Goal: Contribute content: Contribute content

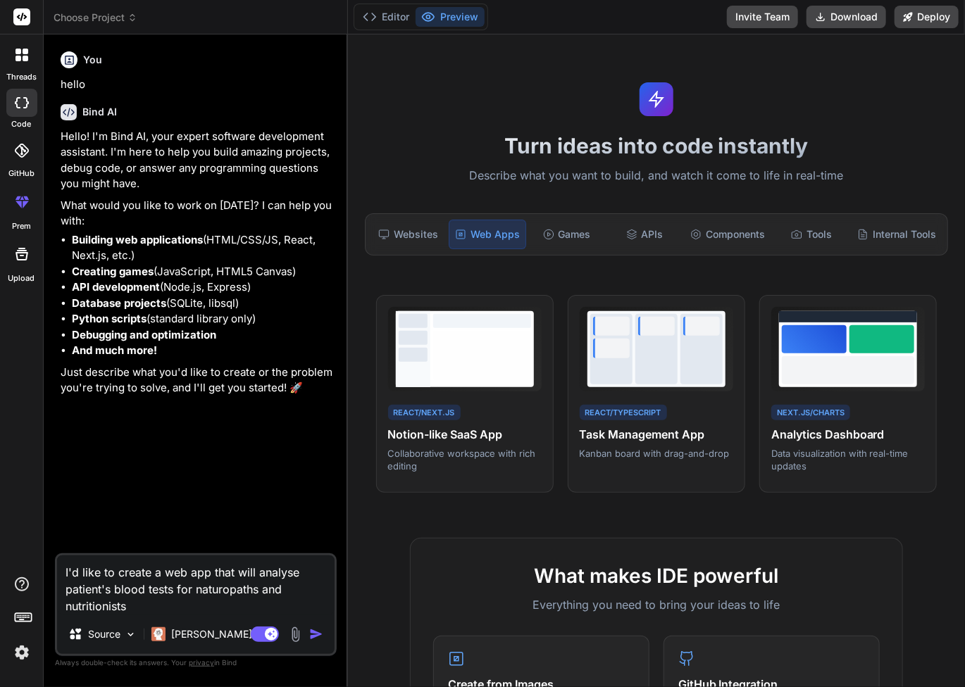
click at [296, 636] on img at bounding box center [295, 635] width 16 height 16
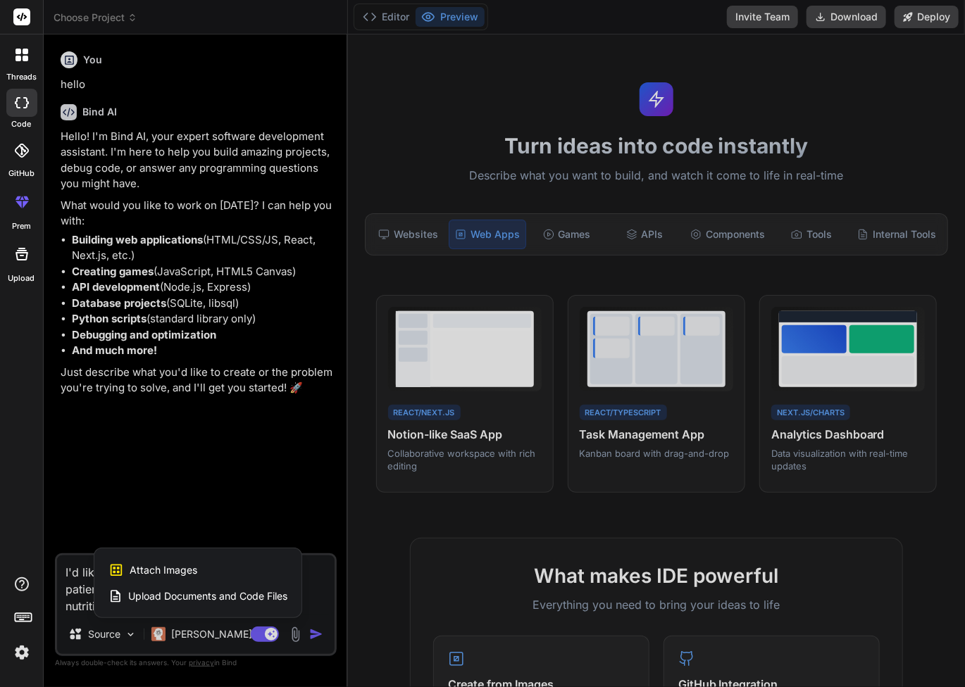
click at [180, 594] on span "Upload Documents and Code Files" at bounding box center [207, 596] width 159 height 14
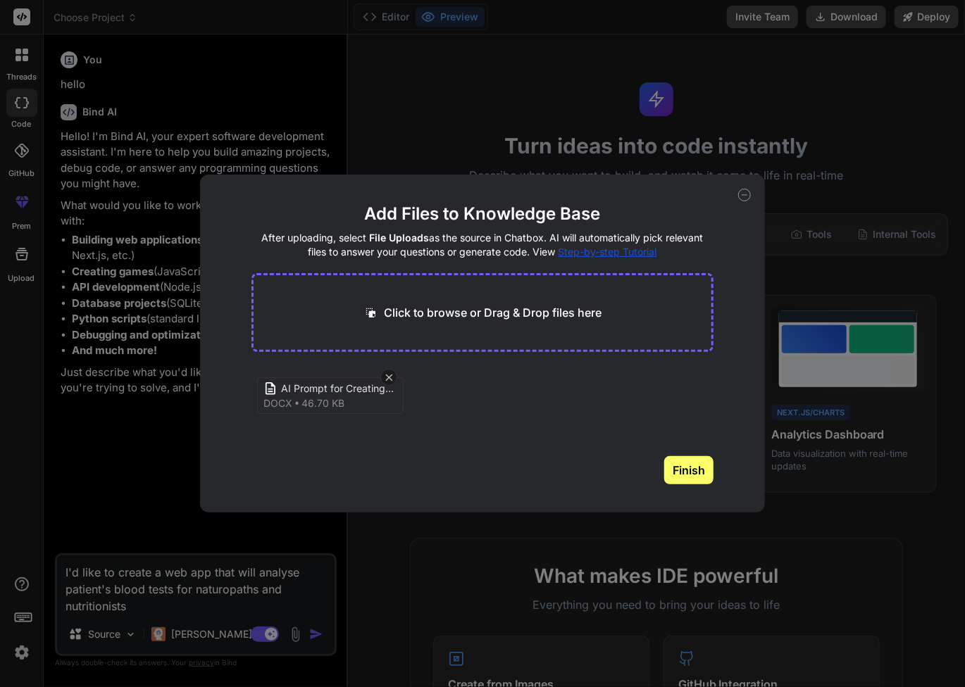
click at [677, 473] on button "Finish" at bounding box center [688, 470] width 49 height 28
click at [87, 487] on div "Add Files to Knowledge Base After uploading, select File Uploads as the source …" at bounding box center [482, 343] width 965 height 687
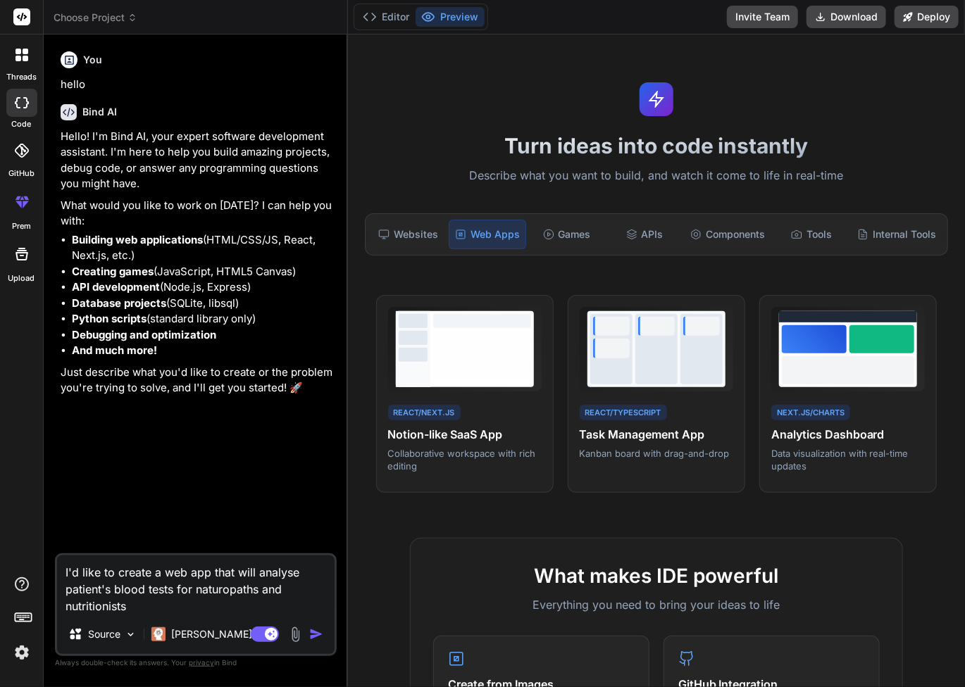
click at [315, 637] on img "button" at bounding box center [316, 634] width 14 height 14
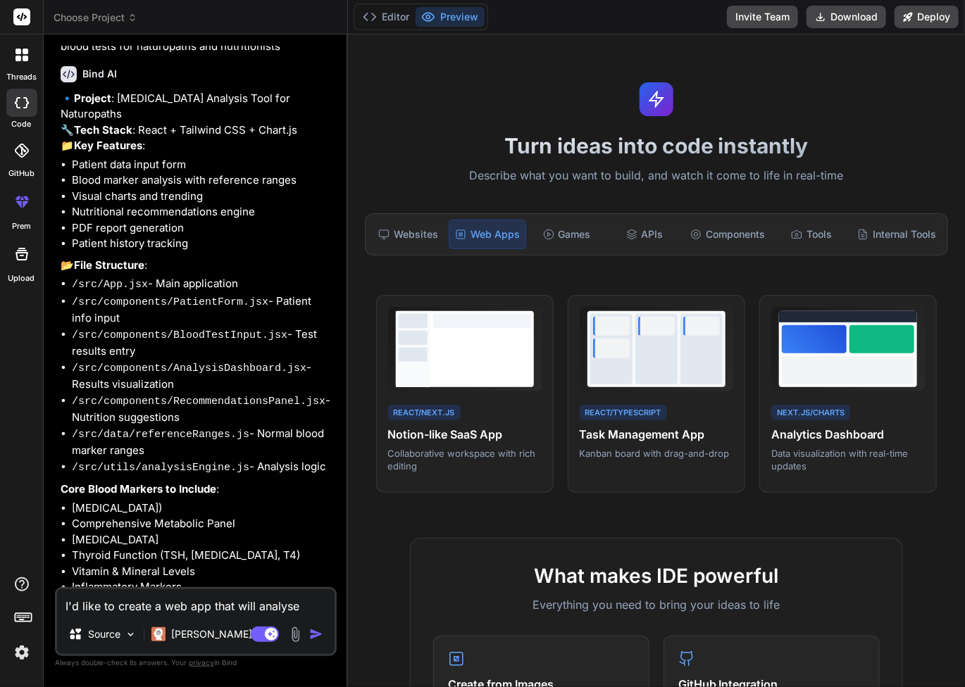
scroll to position [423, 0]
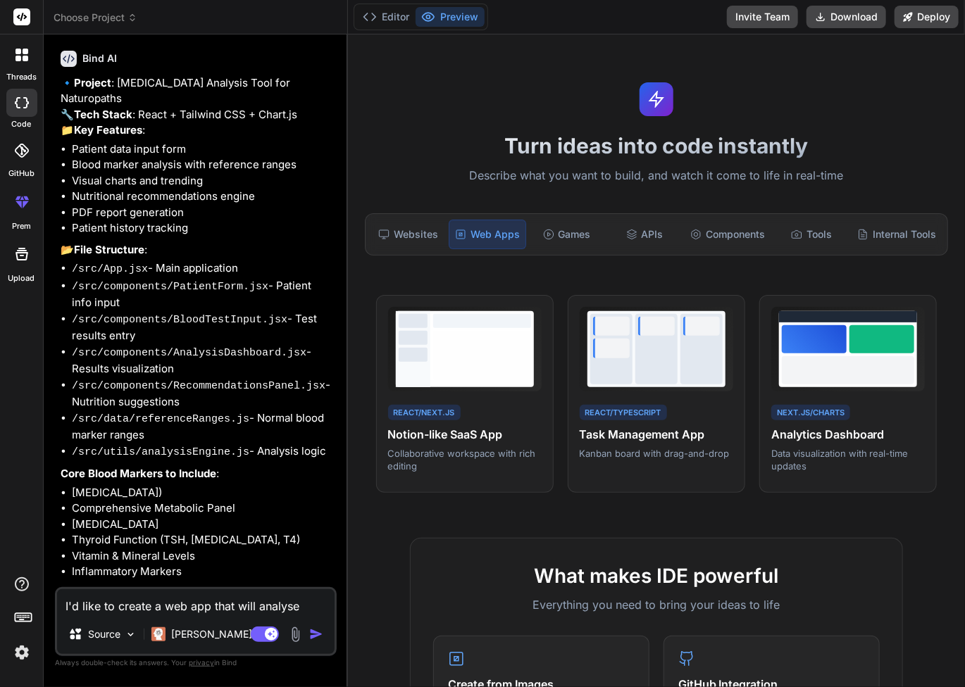
type textarea "x"
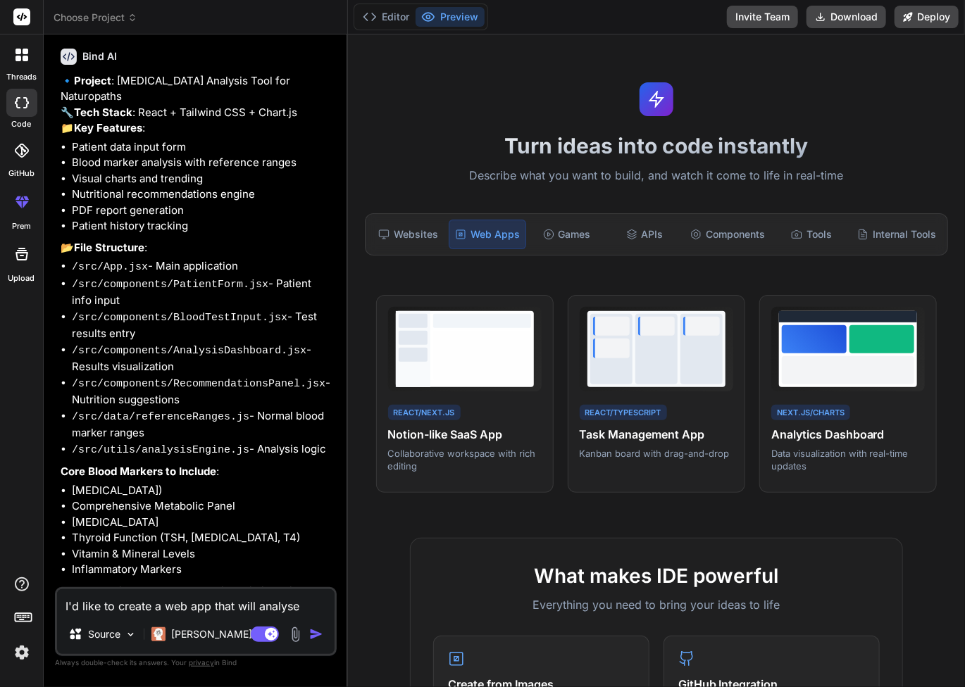
scroll to position [460, 0]
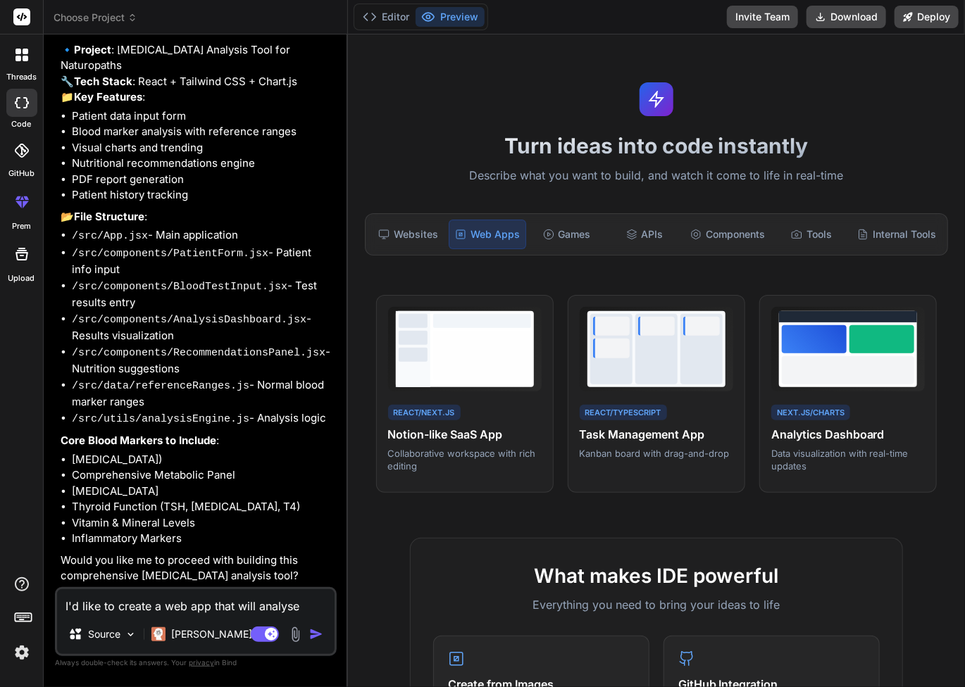
click at [169, 606] on textarea "I'd like to create a web app that will analyse patient's blood tests for naturo…" at bounding box center [195, 601] width 277 height 25
type textarea "y"
type textarea "x"
type textarea "ye"
type textarea "x"
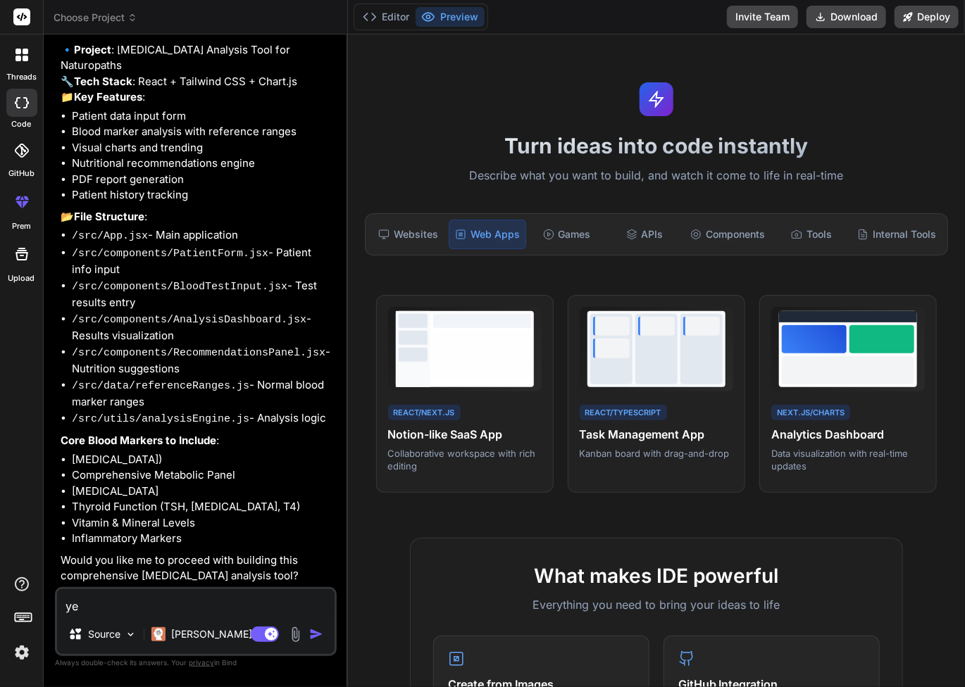
type textarea "yes"
type textarea "x"
type textarea "yes"
type textarea "x"
type textarea "yes p"
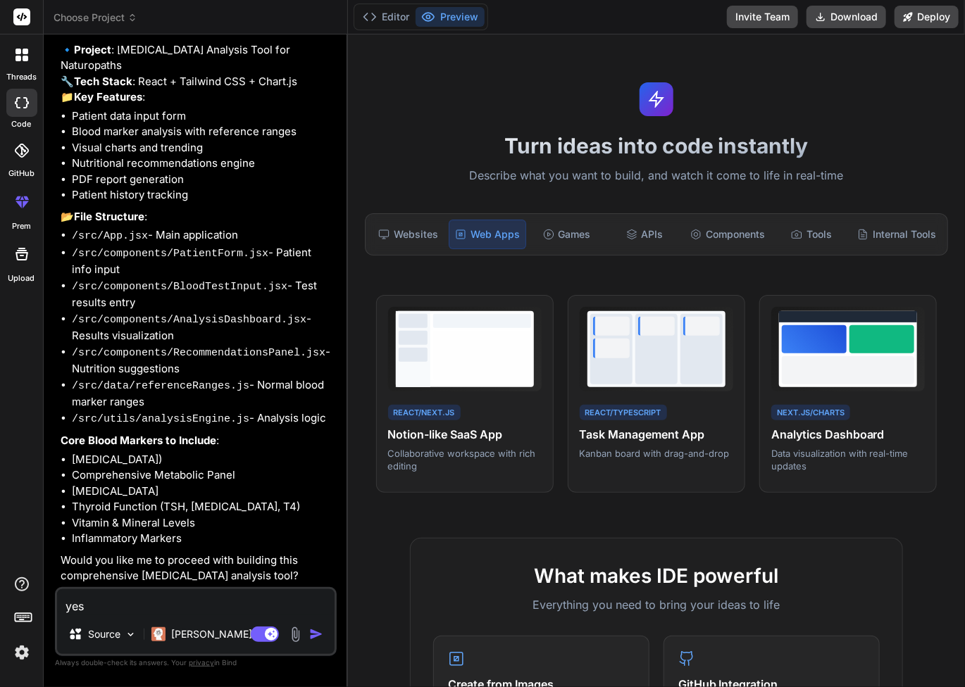
type textarea "x"
type textarea "yes pl"
type textarea "x"
type textarea "yes ple"
type textarea "x"
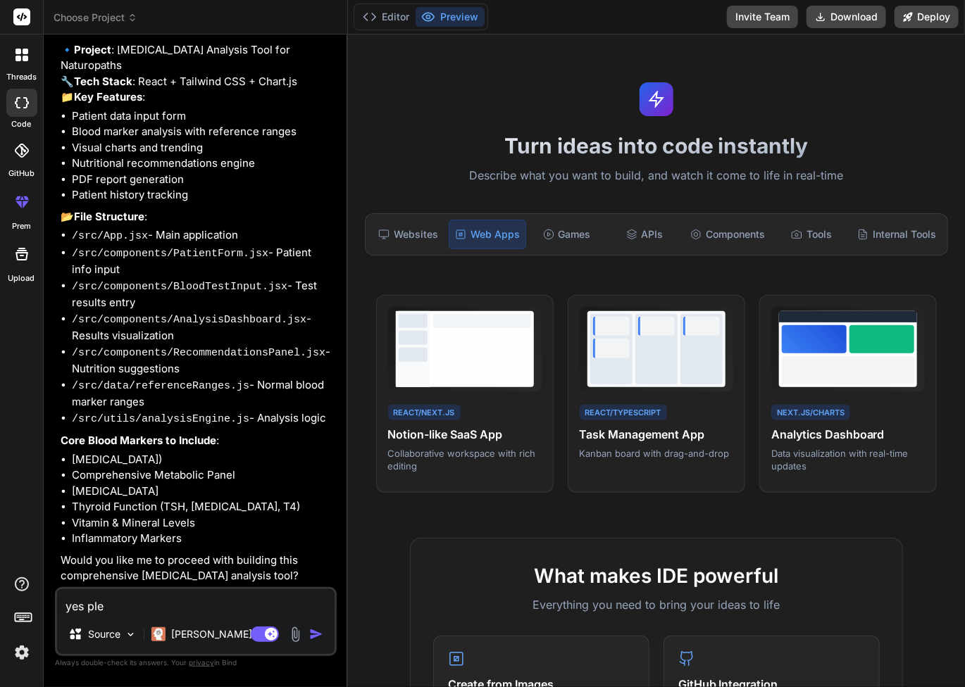
type textarea "yes plea"
type textarea "x"
type textarea "yes pleas"
type textarea "x"
type textarea "yes please"
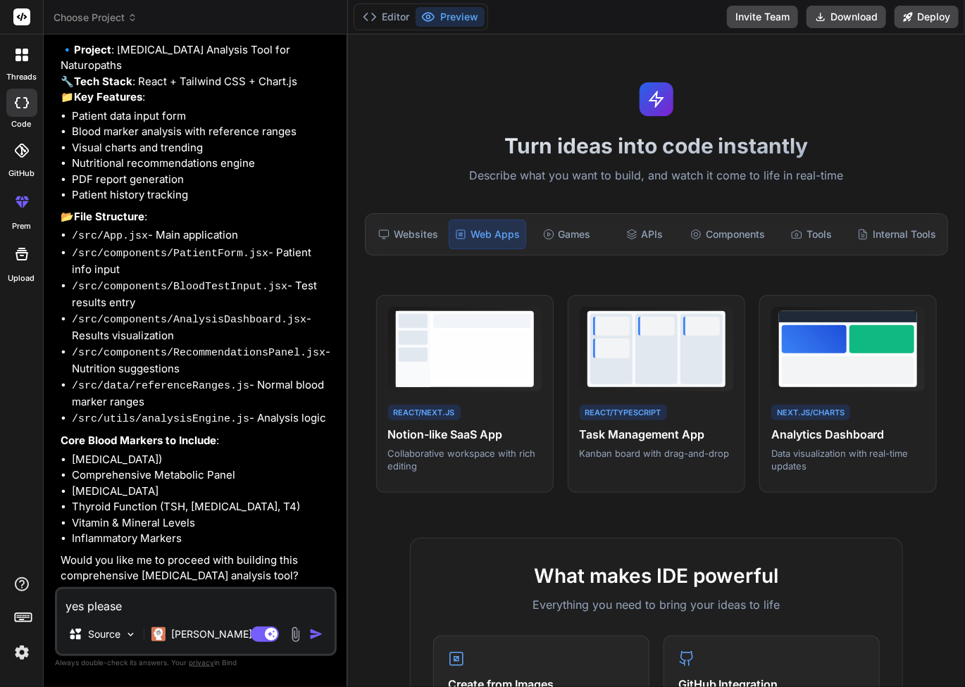
type textarea "x"
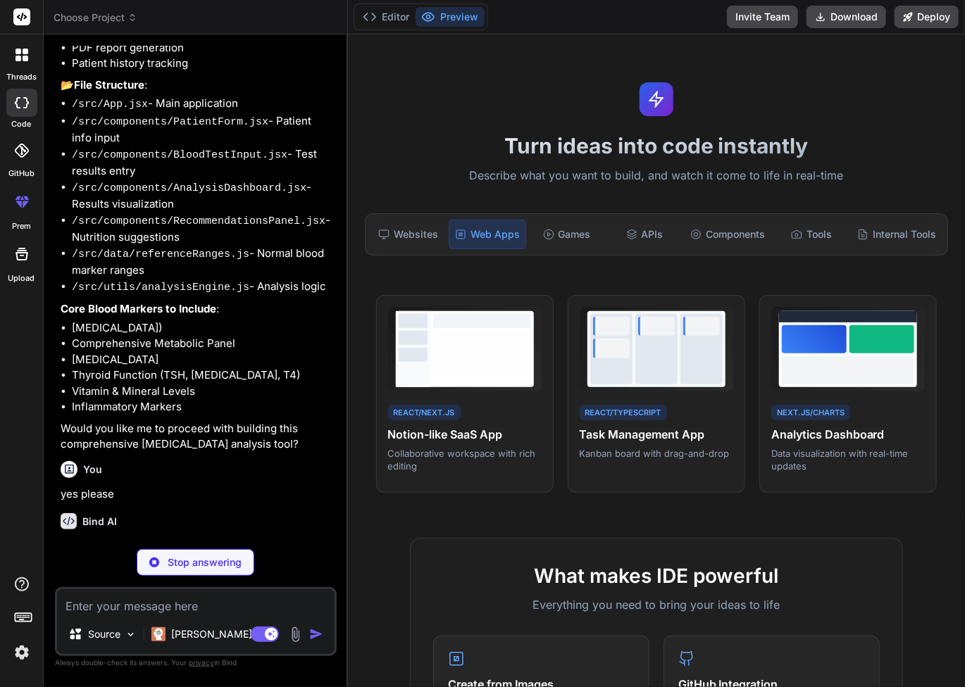
scroll to position [606, 0]
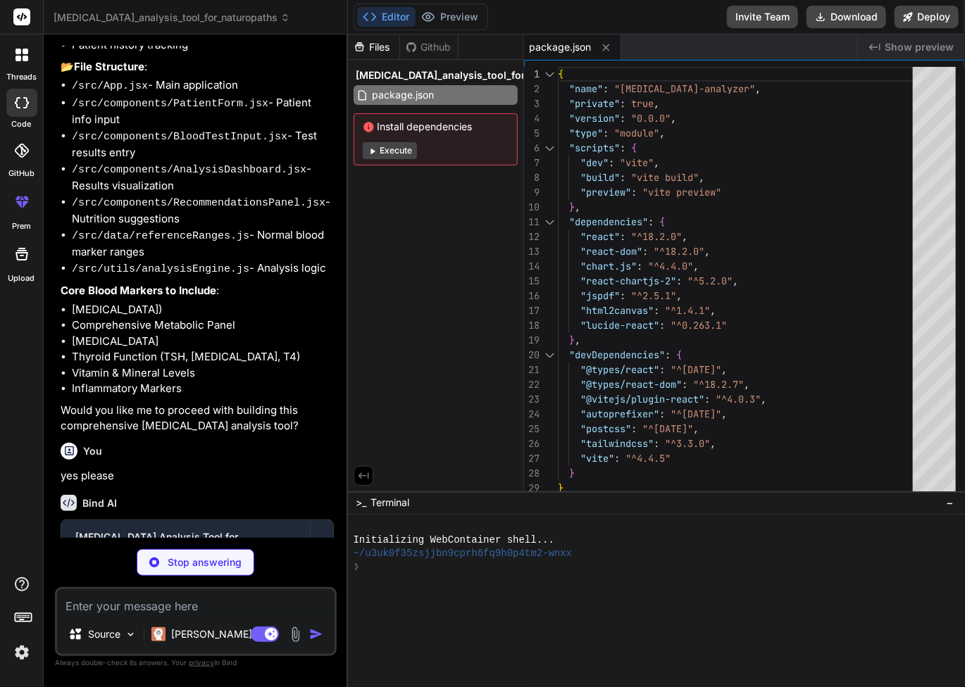
type textarea "x"
type textarea "<div id="root"></div> <script type="module" src="/src/main.jsx"></script> </bod…"
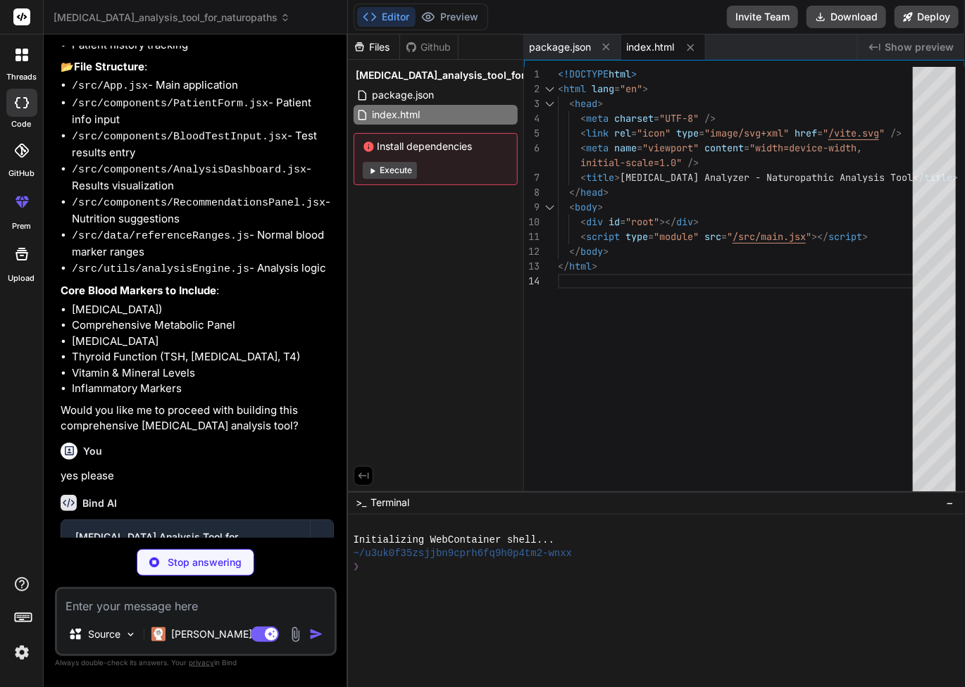
type textarea "x"
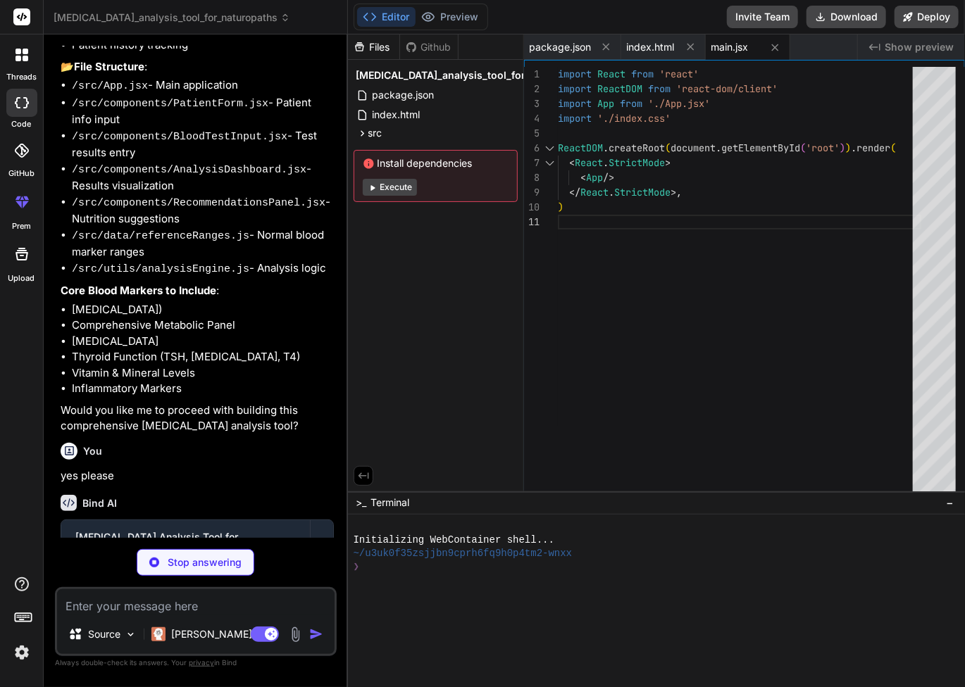
type textarea "x"
type textarea "@tailwind base; @tailwind components; @tailwind utilities; @layer base { html {…"
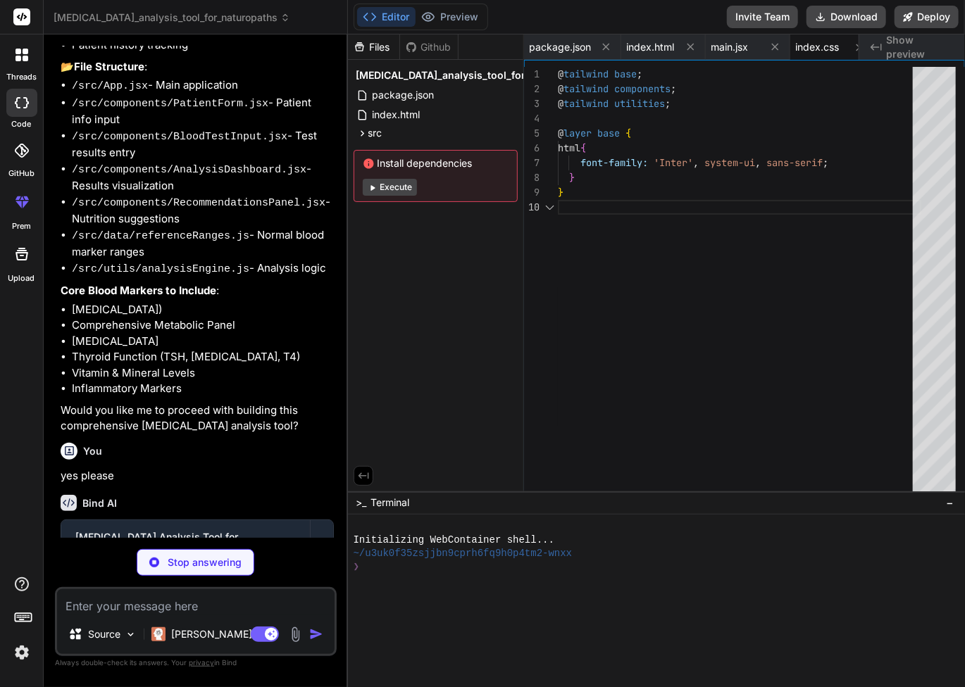
scroll to position [0, 15]
type textarea "x"
type textarea "plugins: [], }"
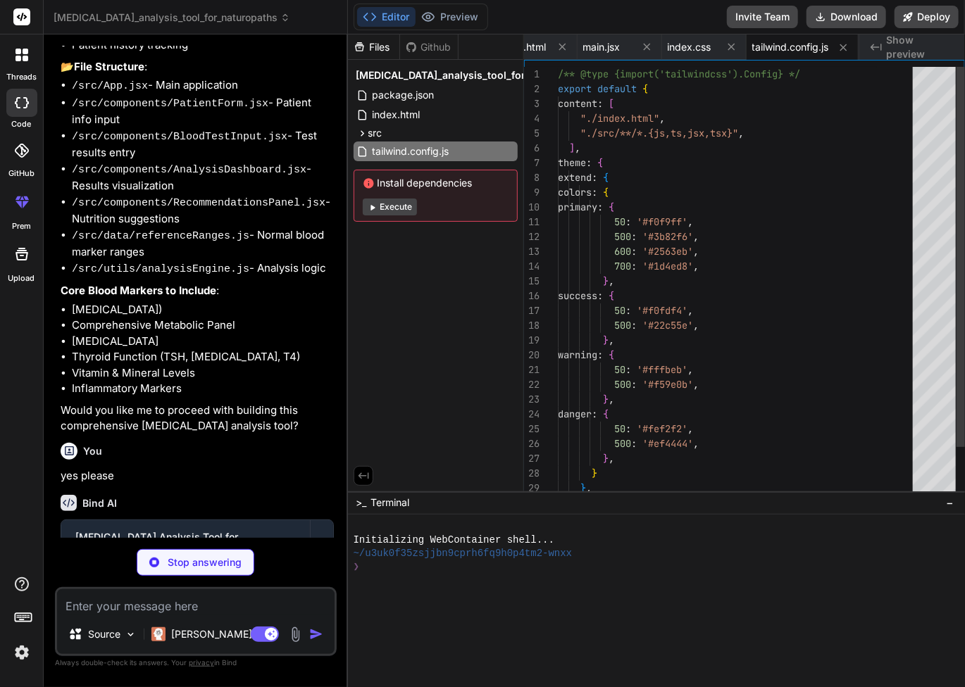
type textarea "x"
type textarea "export default { plugins: { tailwindcss: {}, autoprefixer: {}, }, }"
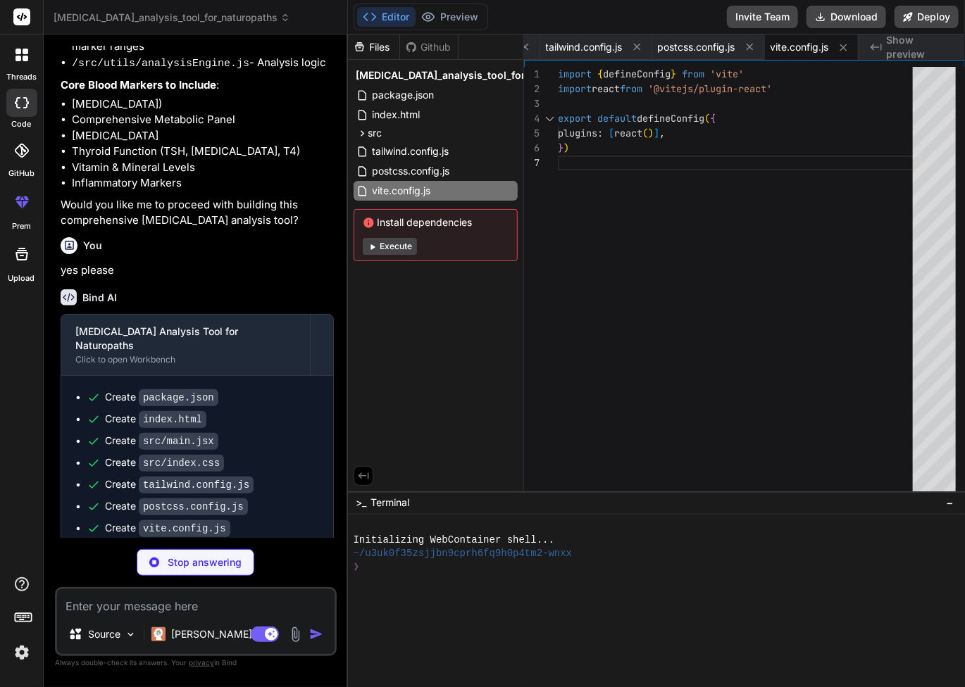
scroll to position [834, 0]
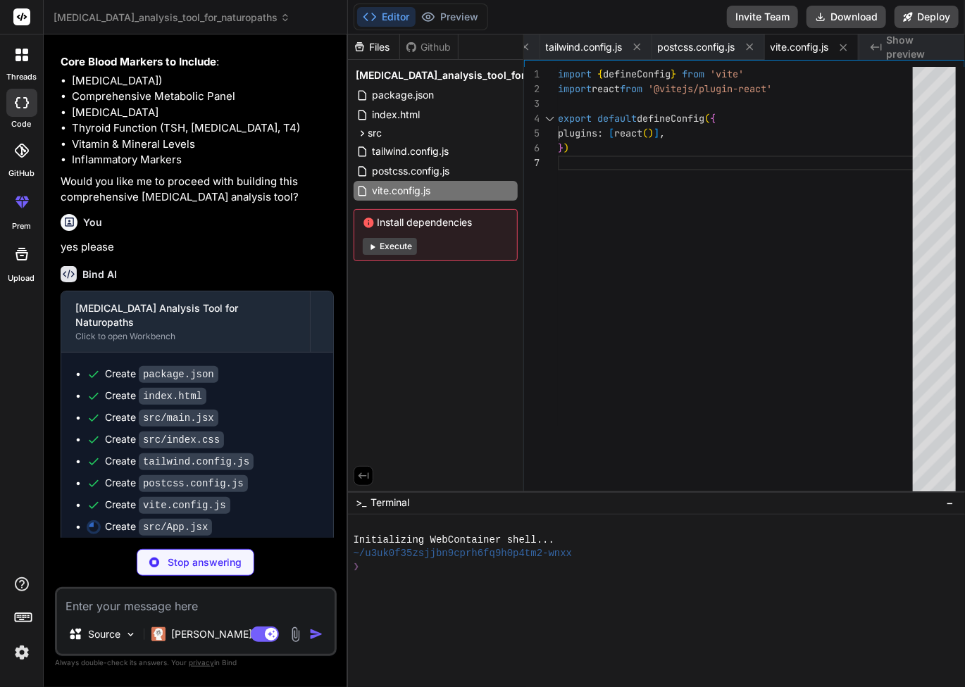
type textarea "x"
type textarea "</div> </div> </div> ); } export default App;"
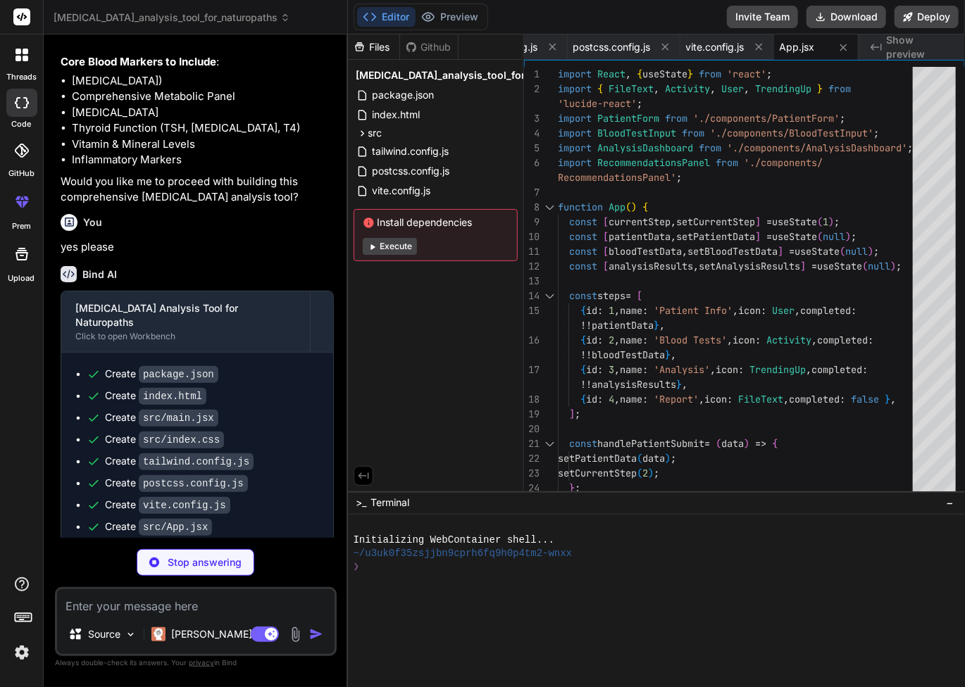
scroll to position [856, 0]
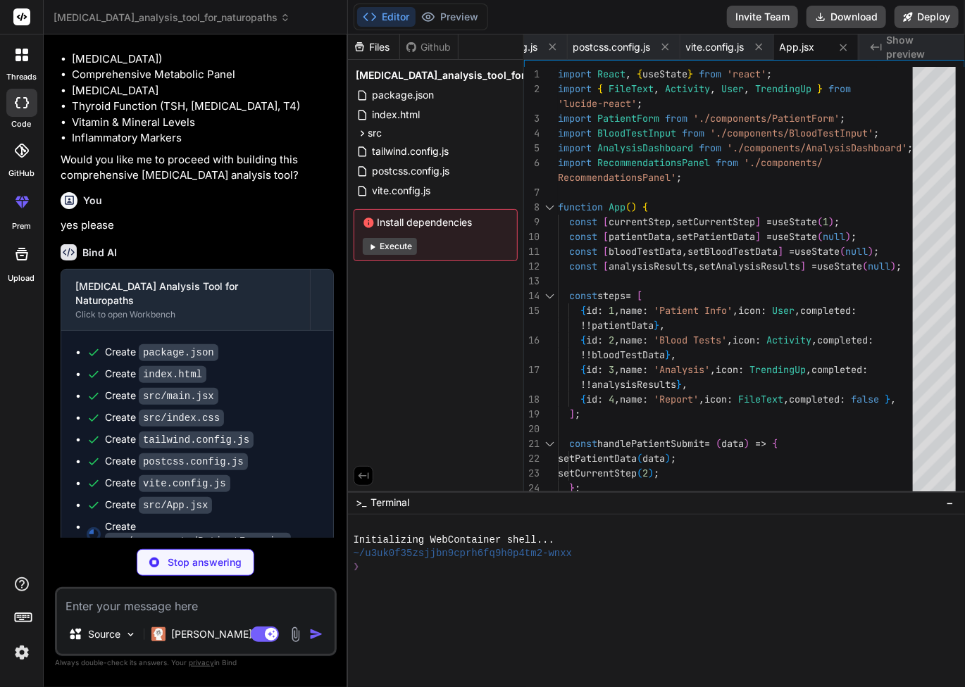
click at [25, 651] on img at bounding box center [22, 653] width 24 height 24
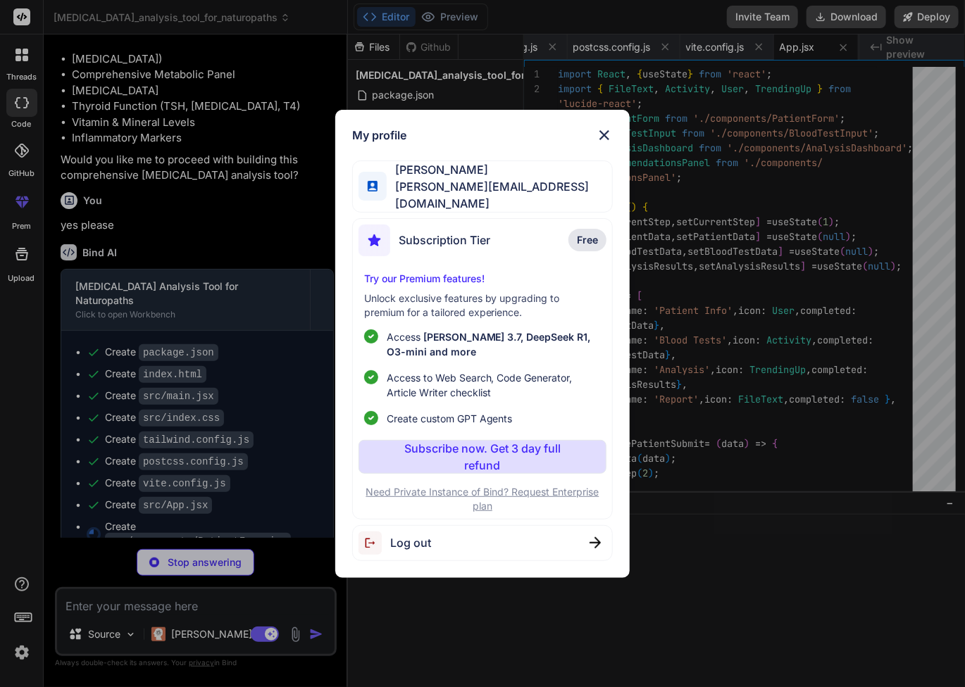
type textarea "x"
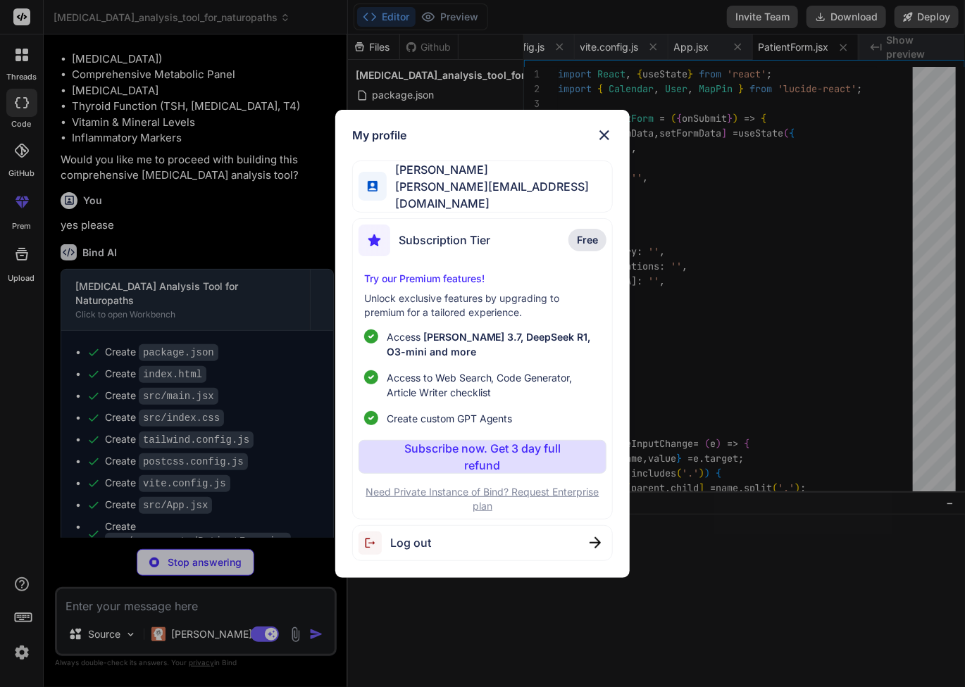
click at [601, 138] on img at bounding box center [604, 135] width 17 height 17
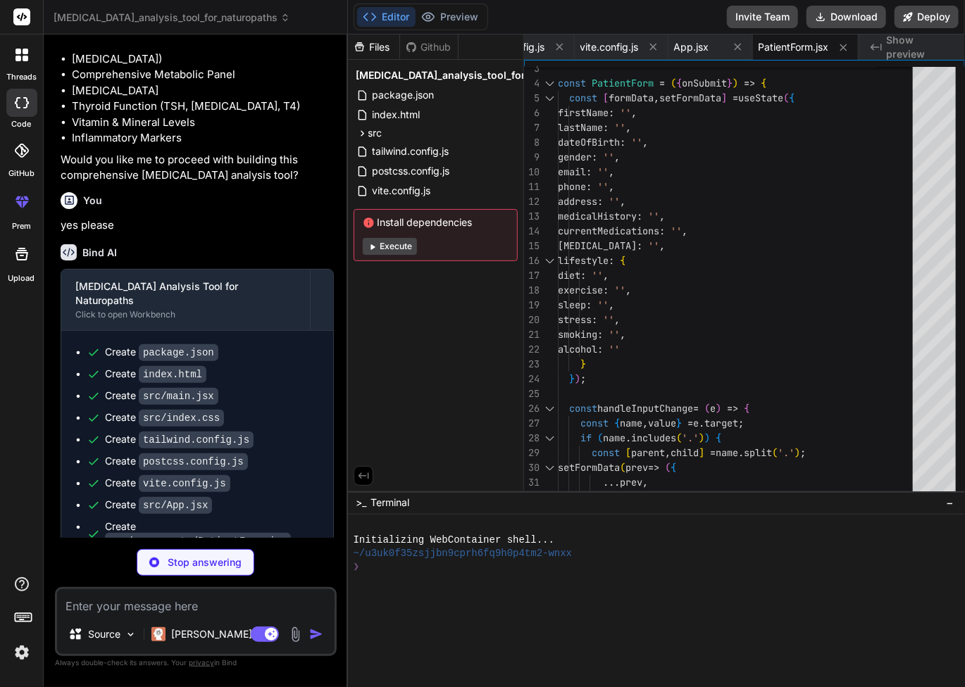
scroll to position [892, 0]
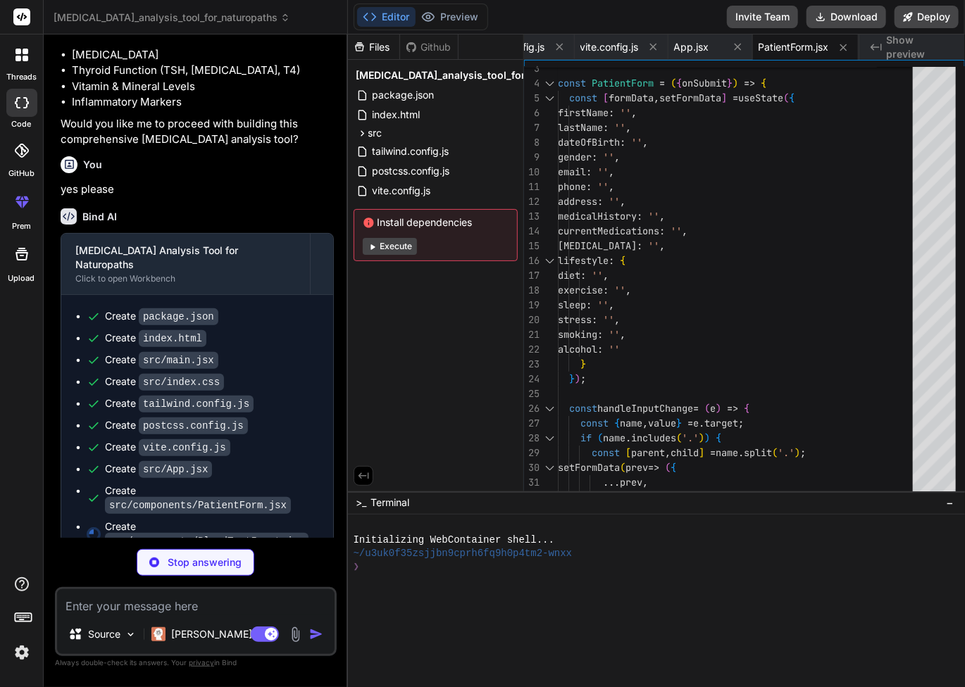
type textarea "x"
type textarea "Analyze Results </button> </div> </form> </div> ); }; export default BloodTestI…"
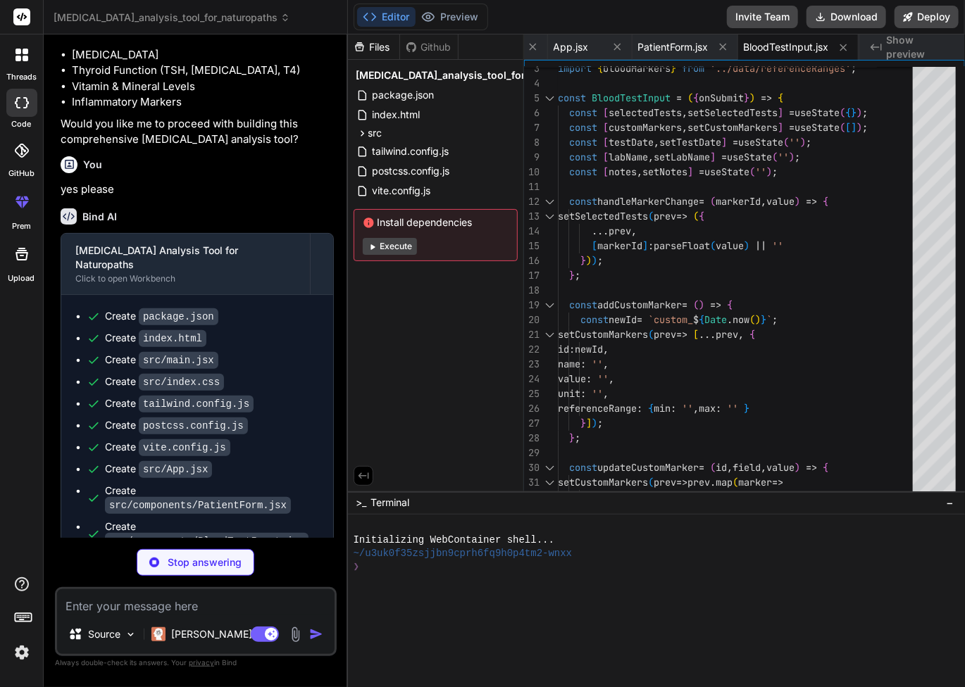
type textarea "x"
type textarea "}; export const getMarkersByCategory = (category) => { return bloodMarkers.filt…"
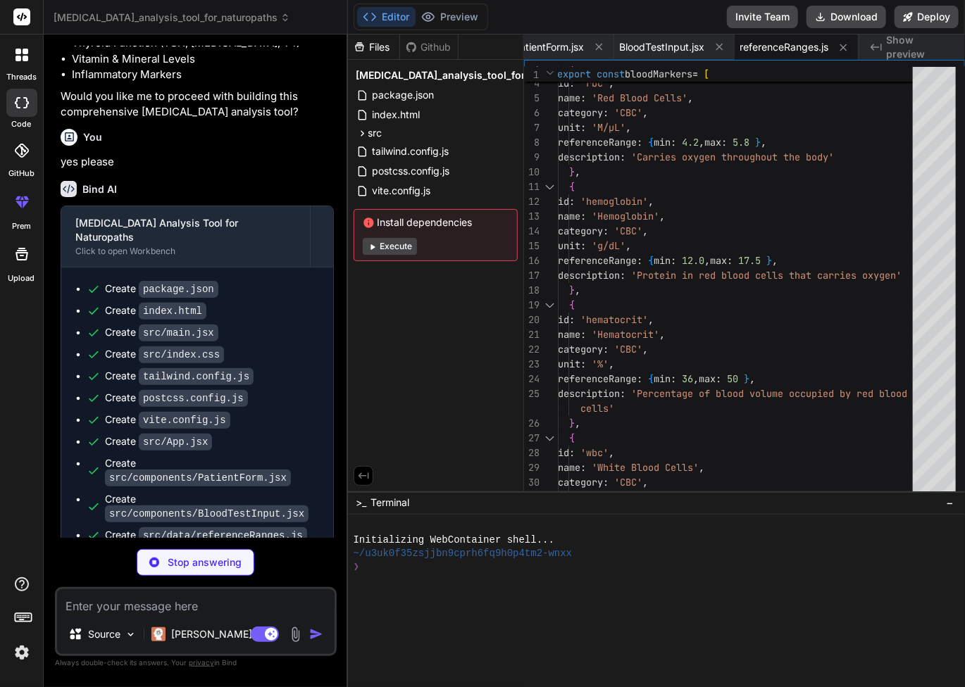
scroll to position [949, 0]
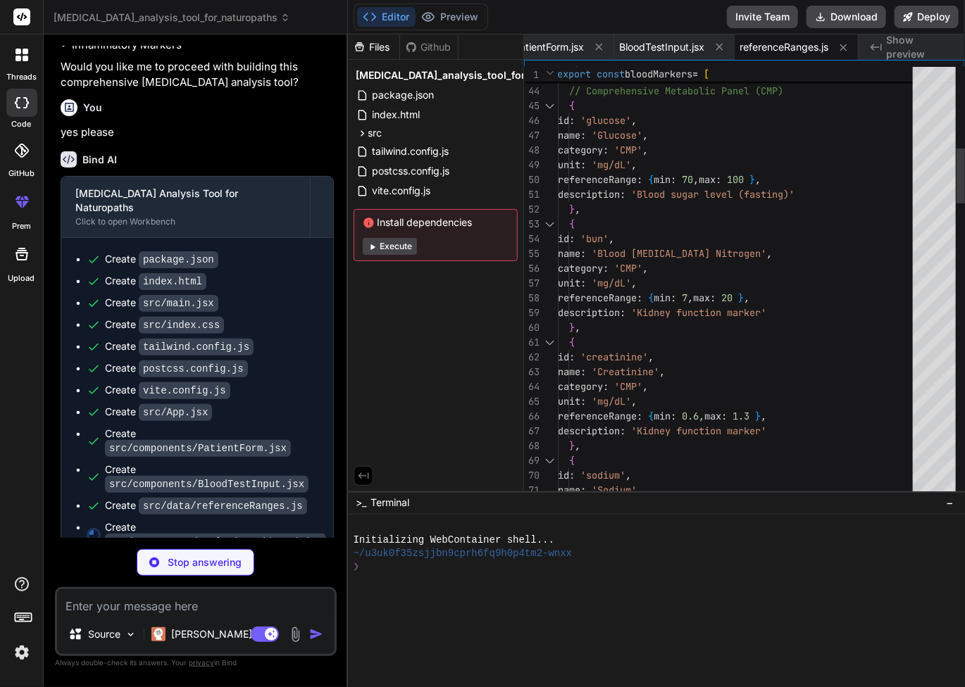
type textarea "x"
type textarea "export default AnalysisDashboard;"
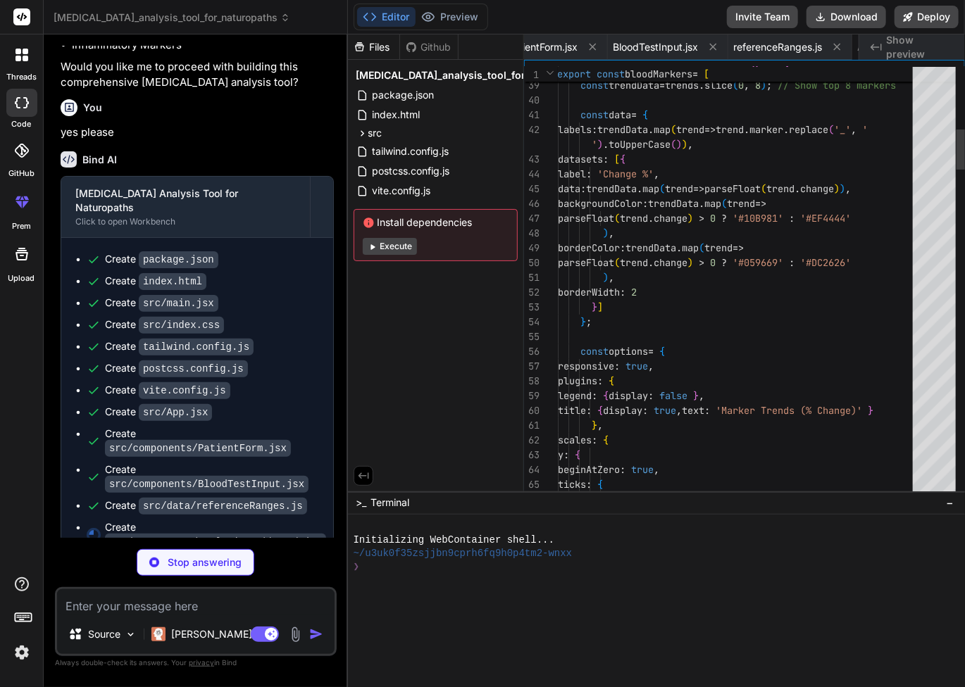
scroll to position [0, 915]
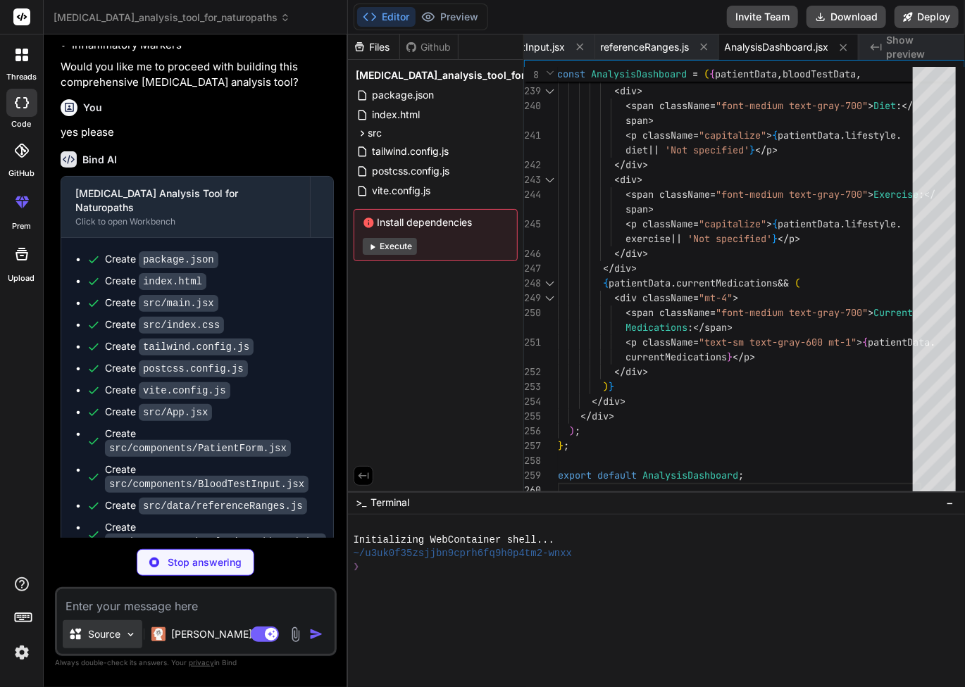
click at [113, 639] on p "Source" at bounding box center [104, 634] width 32 height 14
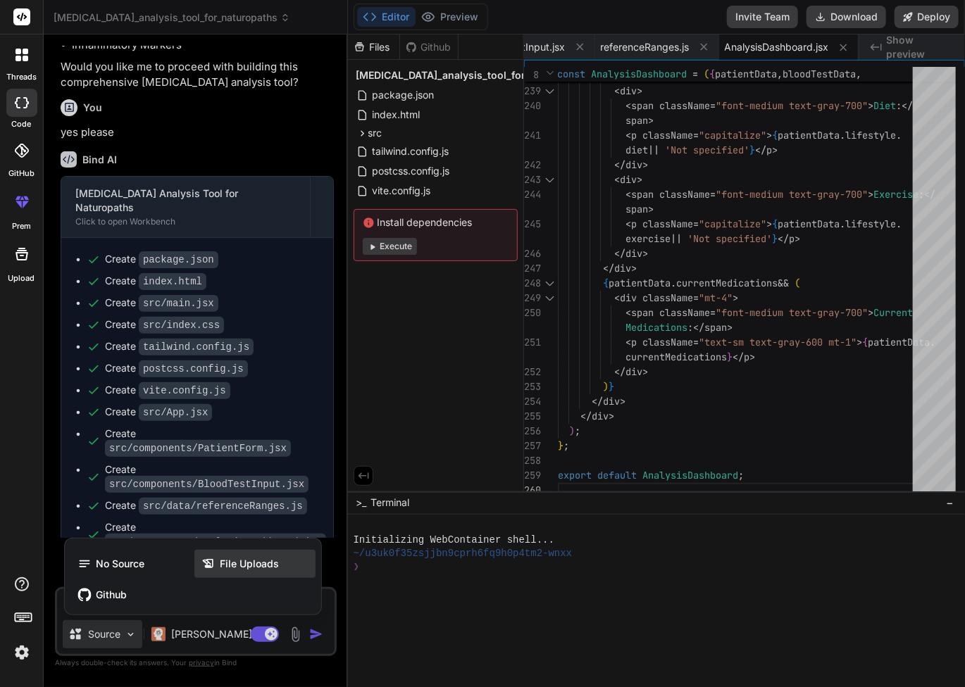
click at [237, 563] on span "File Uploads" at bounding box center [249, 564] width 59 height 14
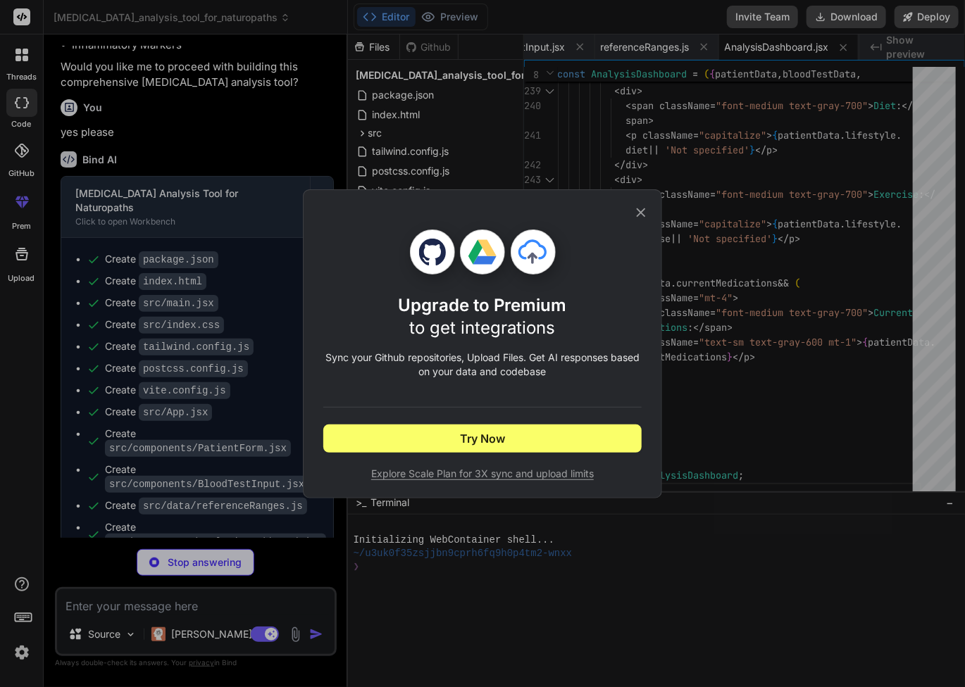
click at [639, 208] on icon at bounding box center [640, 212] width 15 height 15
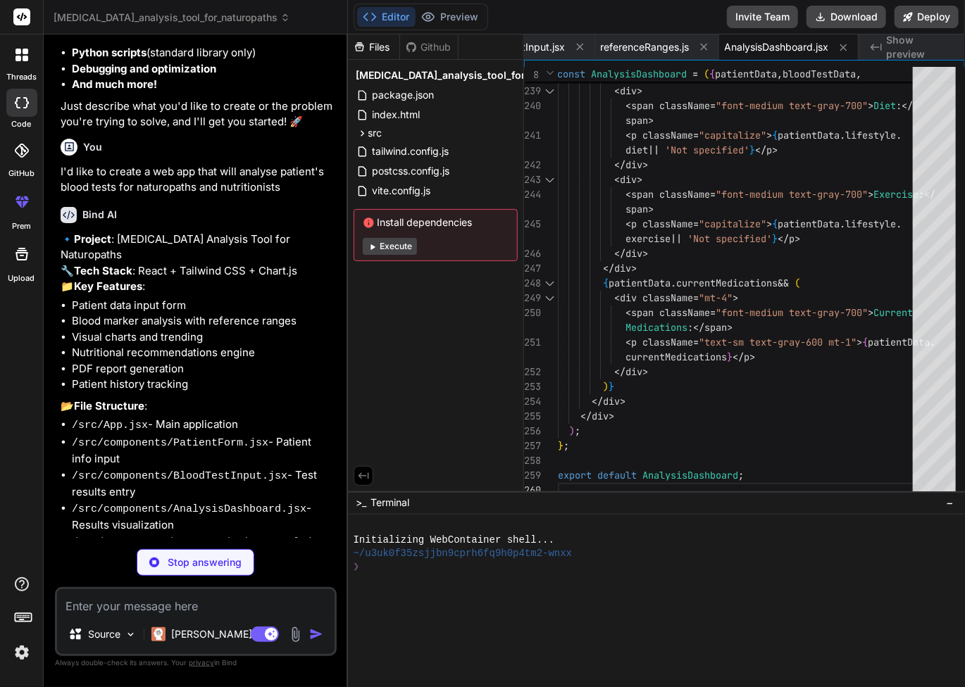
scroll to position [282, 0]
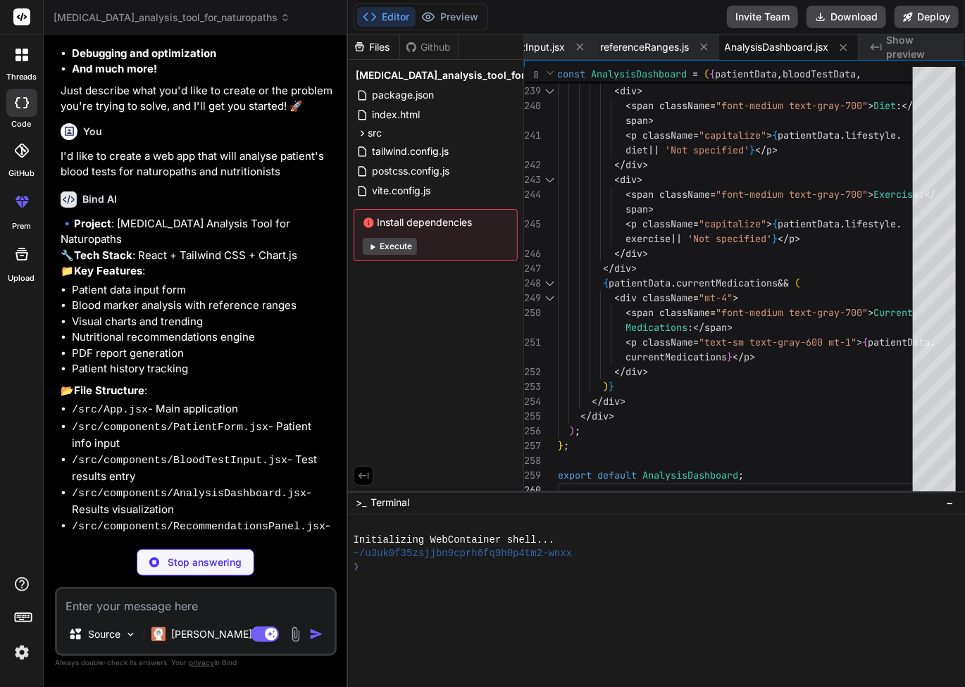
type textarea "x"
type textarea "</p> </div> </div> ); }; export default RecommendationsPanel;"
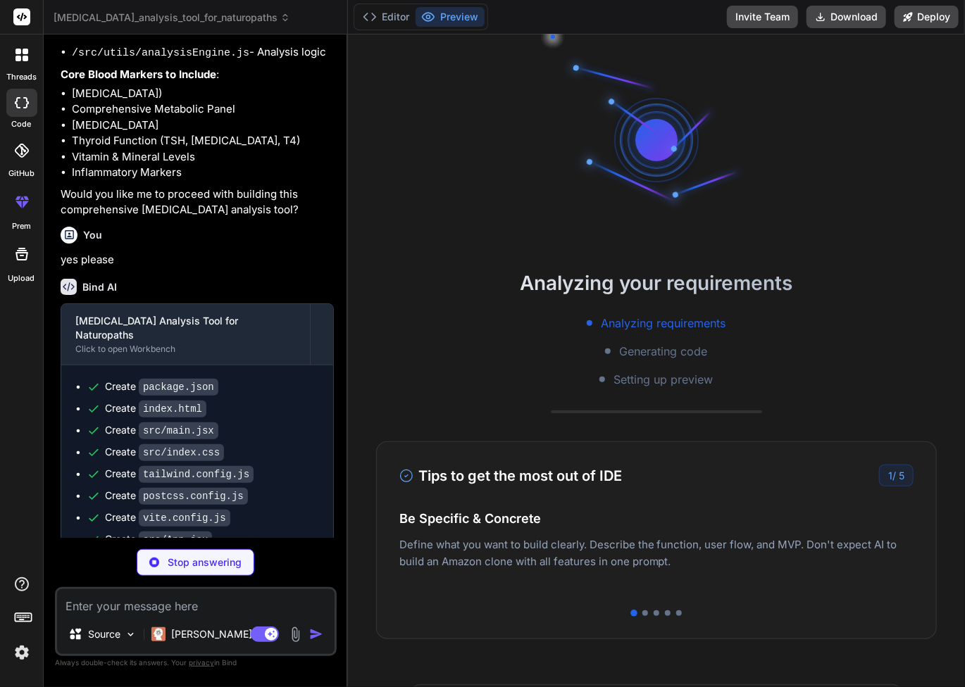
scroll to position [845, 0]
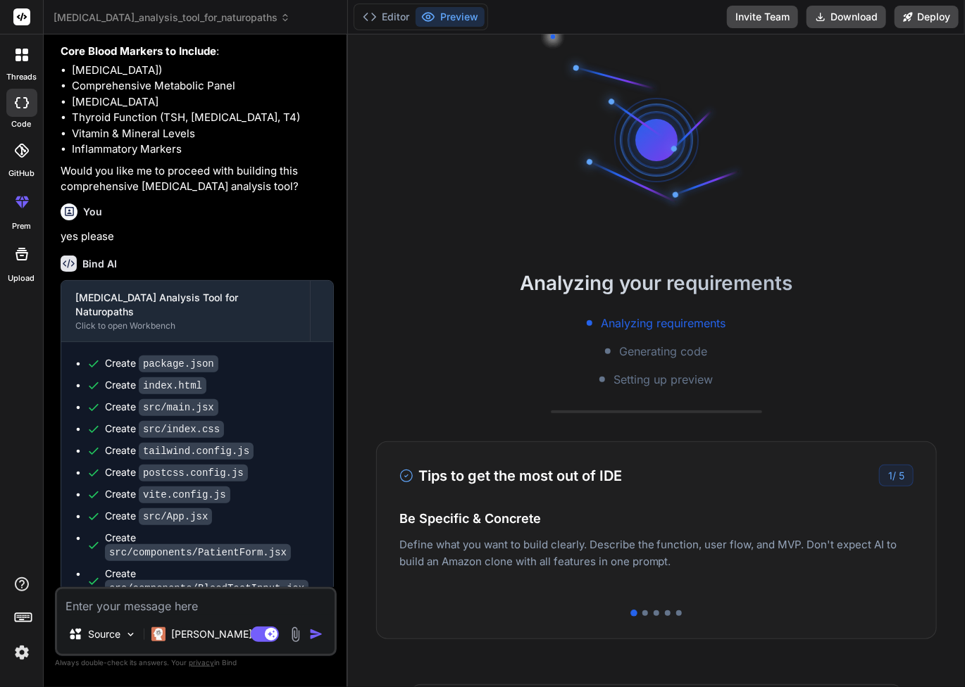
type textarea "x"
